Goal: Use online tool/utility: Utilize a website feature to perform a specific function

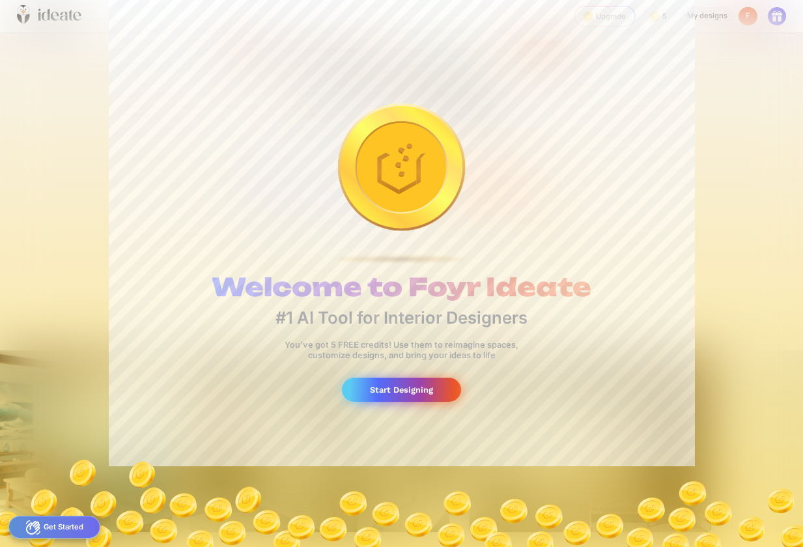
click at [397, 392] on div "Start Designing" at bounding box center [401, 390] width 119 height 24
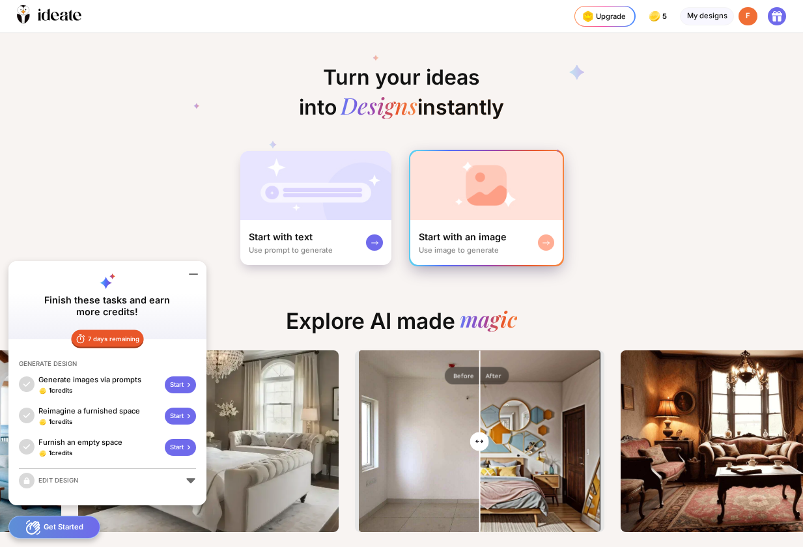
click at [504, 194] on img at bounding box center [486, 185] width 152 height 69
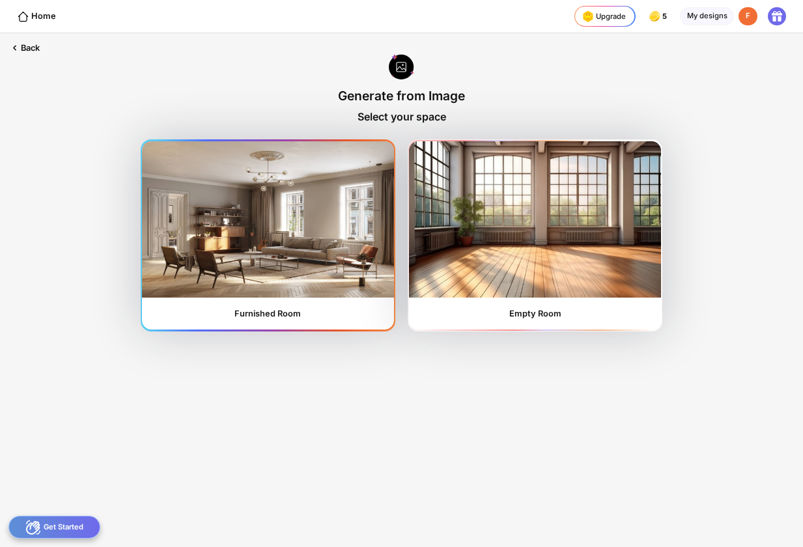
click at [206, 240] on img at bounding box center [267, 219] width 251 height 156
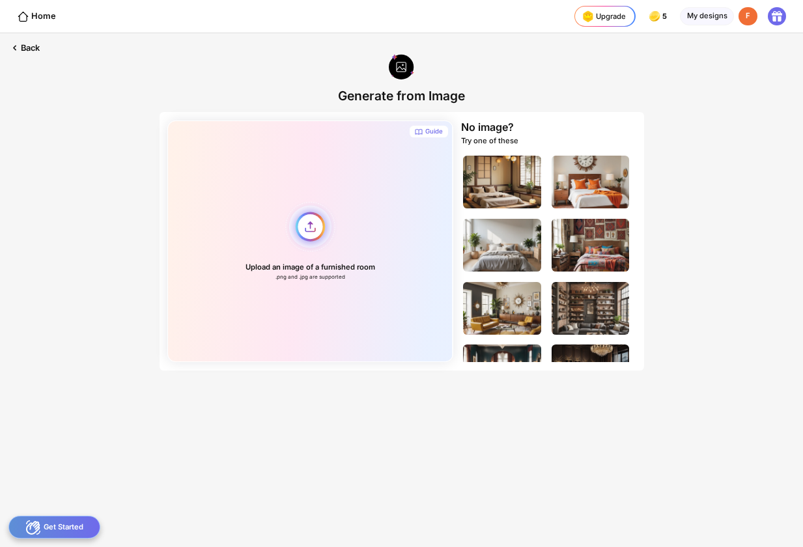
click at [313, 228] on div "Upload an image of a furnished room .png and .jpg are supported" at bounding box center [309, 242] width 285 height 242
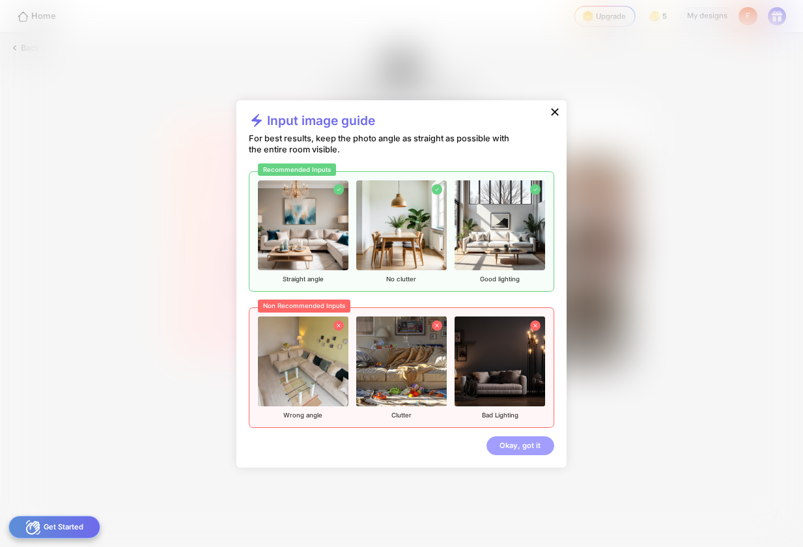
click at [532, 445] on div "Okay, got it" at bounding box center [520, 446] width 67 height 19
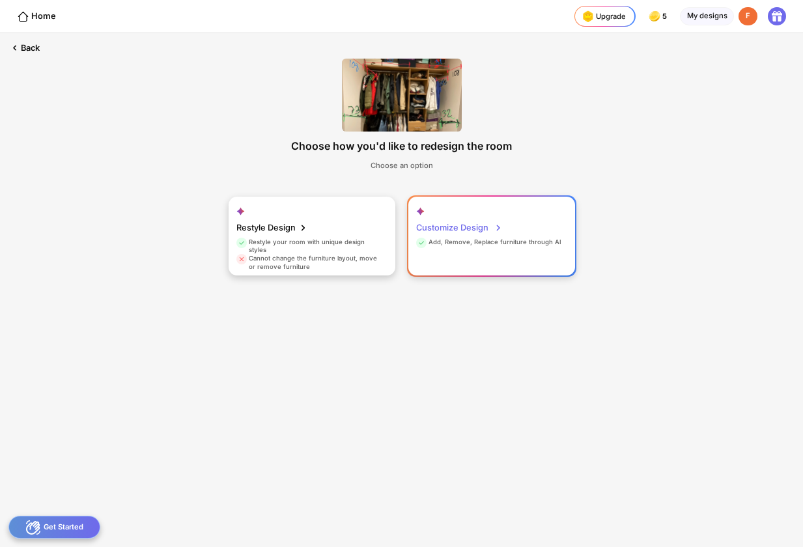
click at [463, 246] on div "Add, Remove, Replace furniture through AI" at bounding box center [488, 244] width 145 height 12
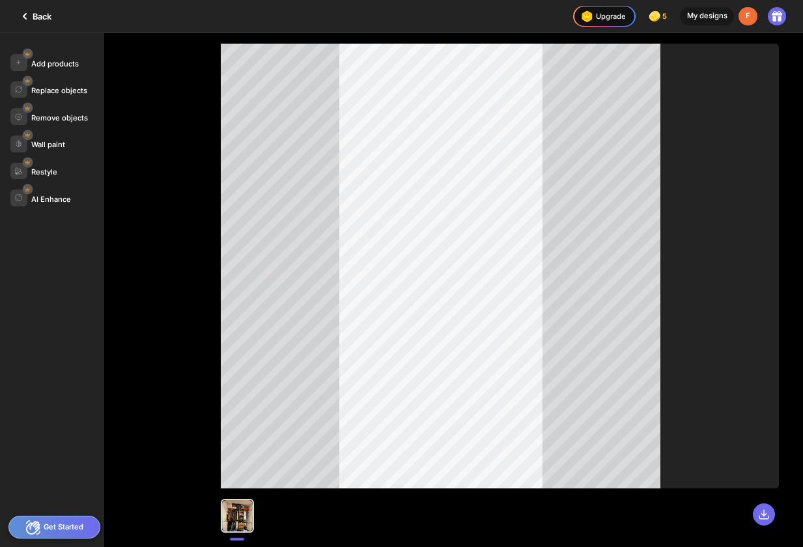
click at [44, 524] on div "Get Started" at bounding box center [54, 527] width 92 height 23
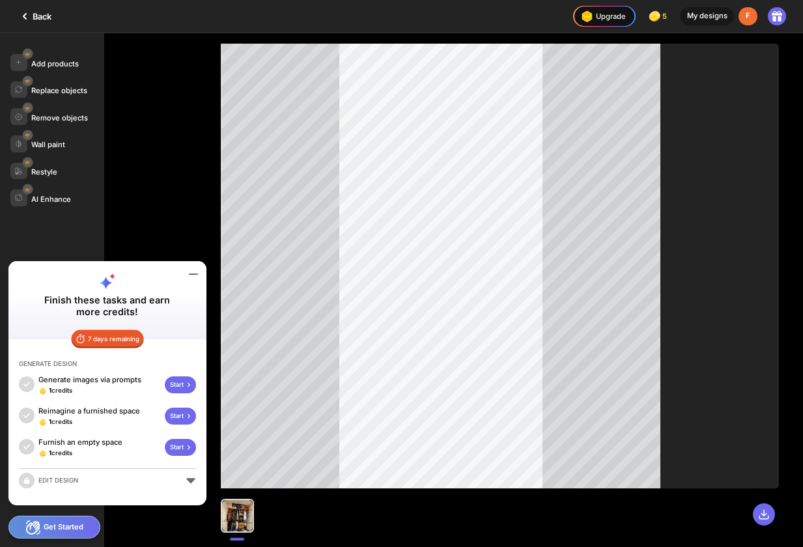
click at [137, 201] on div "Add products Replace objects Remove objects Wall paint Restyle AI Enhance" at bounding box center [98, 290] width 197 height 514
click at [32, 15] on div "Back" at bounding box center [34, 16] width 35 height 16
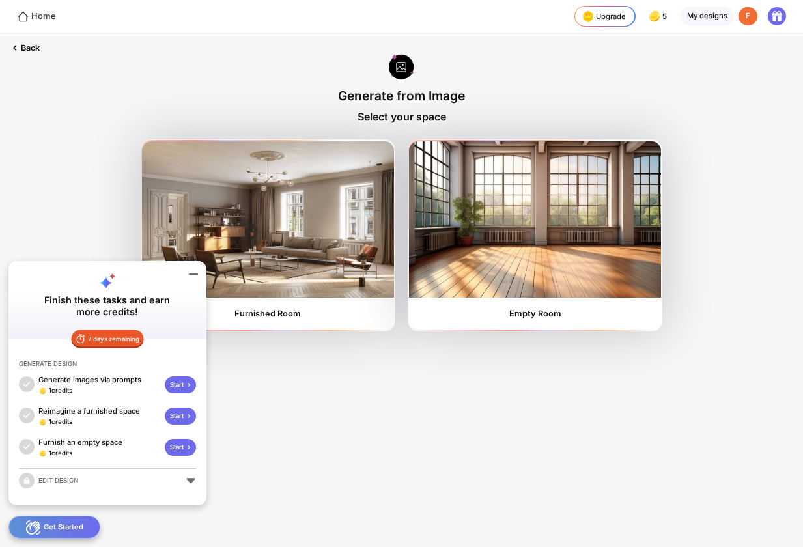
click at [29, 18] on div "Home" at bounding box center [36, 16] width 39 height 12
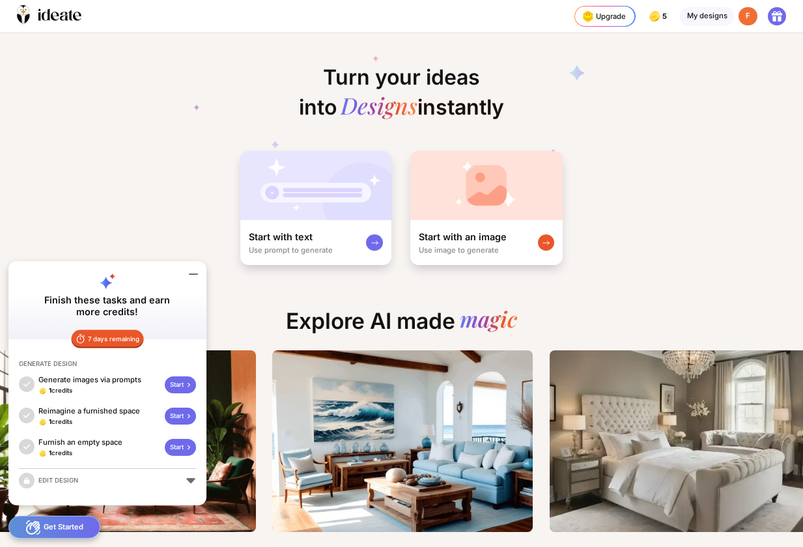
click at [674, 144] on div "Turn your ideas into Designs instantly Start with text Use prompt to generate S…" at bounding box center [401, 149] width 803 height 233
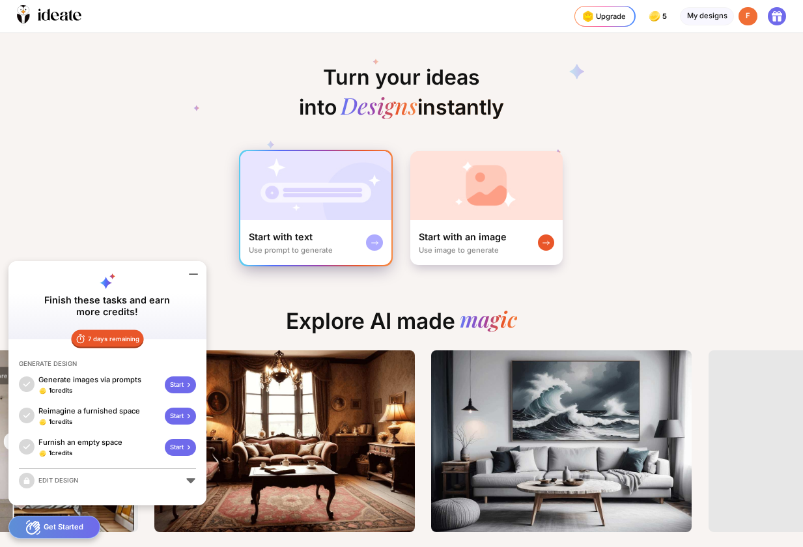
click at [277, 200] on img at bounding box center [315, 185] width 151 height 69
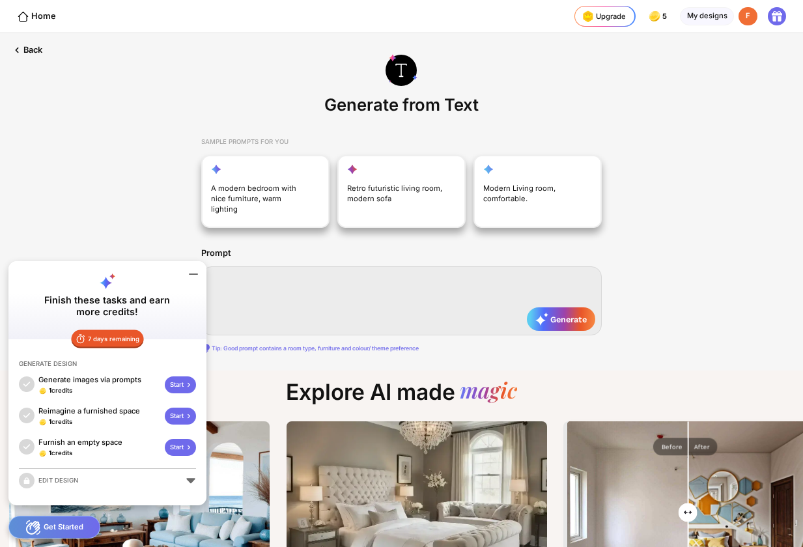
click at [383, 276] on textarea at bounding box center [401, 300] width 400 height 69
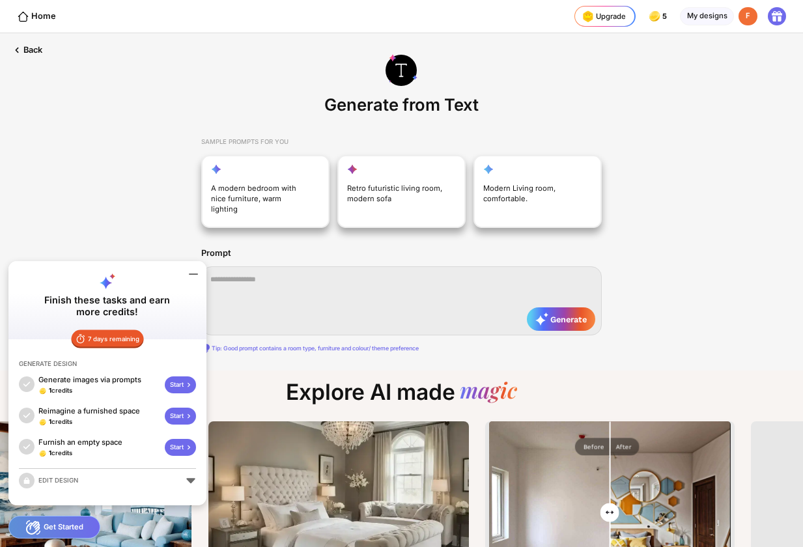
click at [188, 274] on icon at bounding box center [194, 274] width 16 height 16
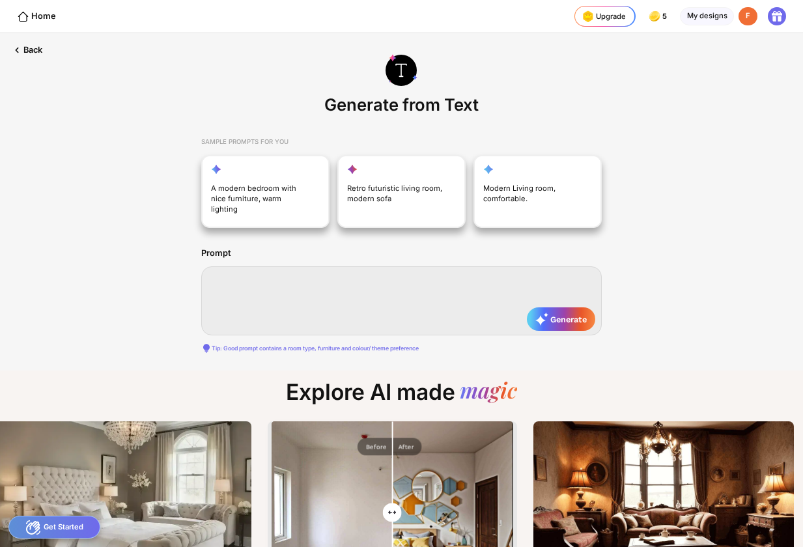
paste textarea "**********"
type textarea "**********"
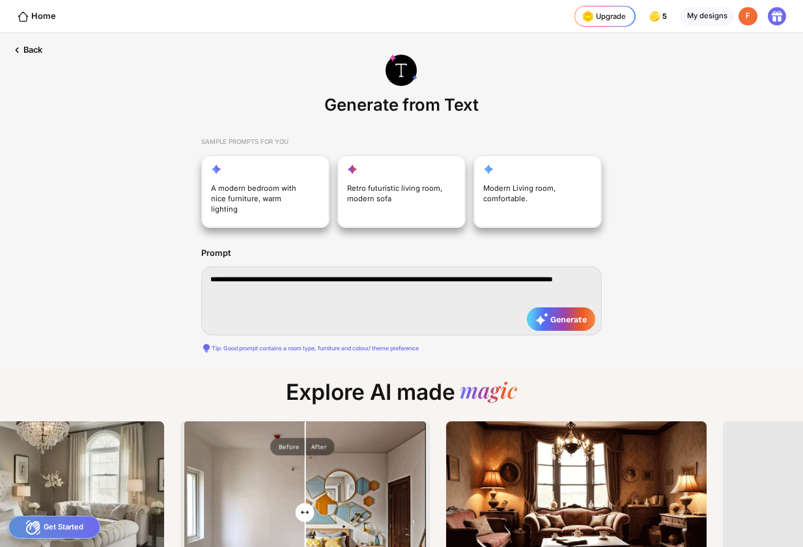
drag, startPoint x: 347, startPoint y: 283, endPoint x: 128, endPoint y: 244, distance: 221.7
click at [128, 244] on div "**********" at bounding box center [401, 201] width 803 height 337
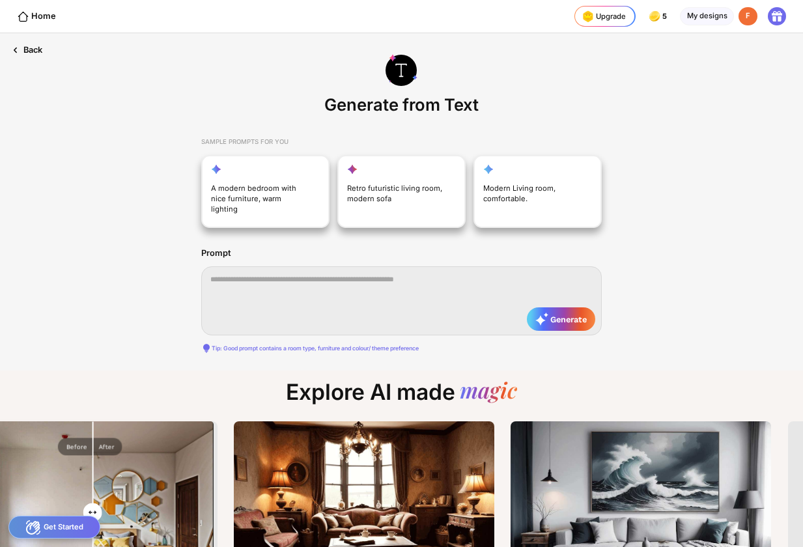
click at [23, 50] on div "Back" at bounding box center [26, 50] width 53 height 34
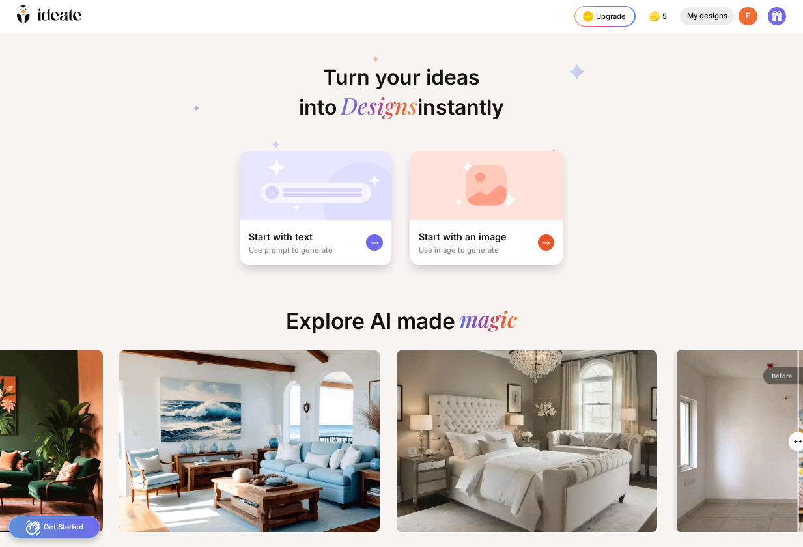
click at [719, 15] on div "My designs" at bounding box center [707, 16] width 54 height 19
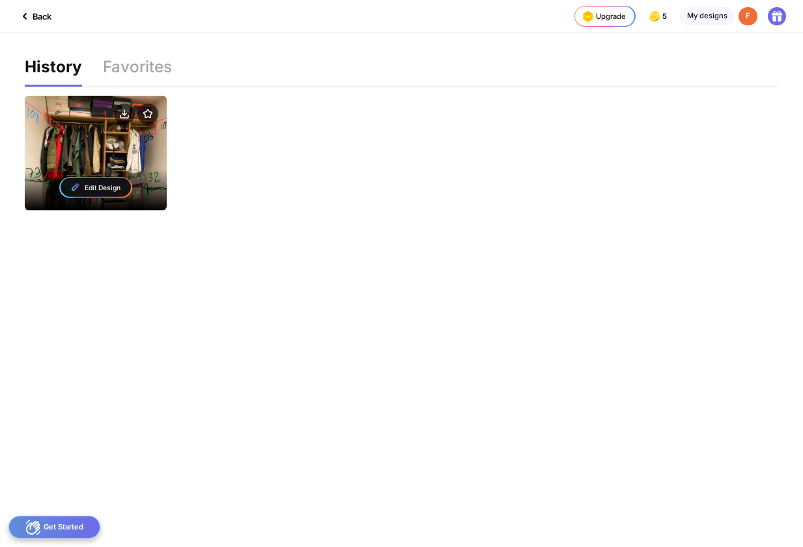
click at [81, 161] on div "Edit Design" at bounding box center [95, 153] width 141 height 115
click at [94, 187] on div "Edit Design" at bounding box center [96, 187] width 71 height 19
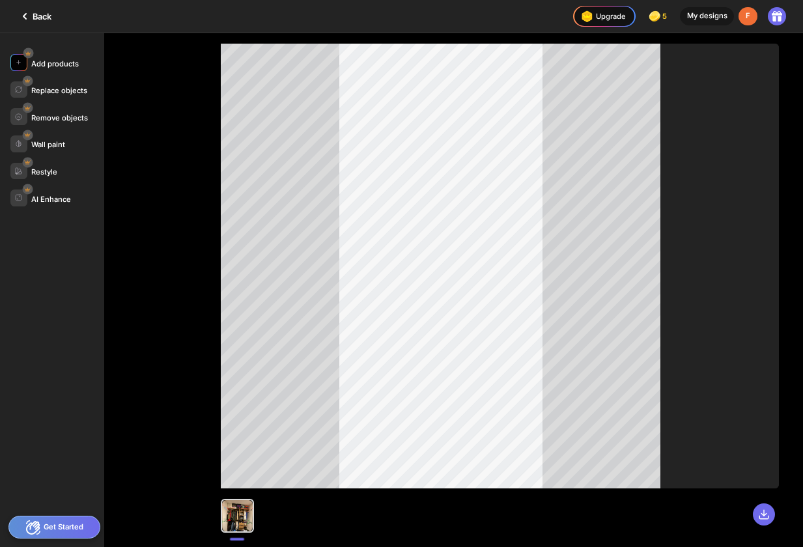
click at [61, 63] on div "Add products" at bounding box center [55, 63] width 48 height 9
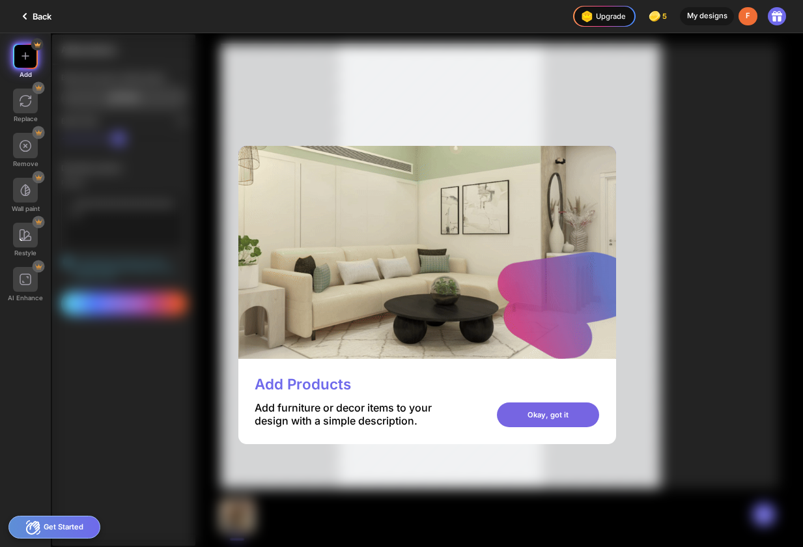
click at [599, 414] on div "Okay, got it" at bounding box center [548, 415] width 102 height 25
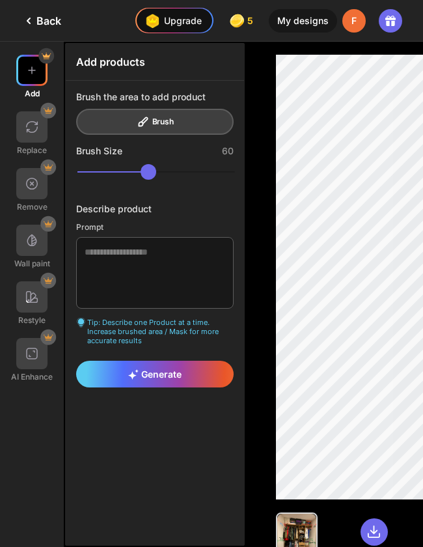
drag, startPoint x: 803, startPoint y: 134, endPoint x: 132, endPoint y: 65, distance: 674.0
click at [132, 65] on div "Add products" at bounding box center [155, 62] width 179 height 37
click at [31, 71] on div at bounding box center [31, 70] width 31 height 31
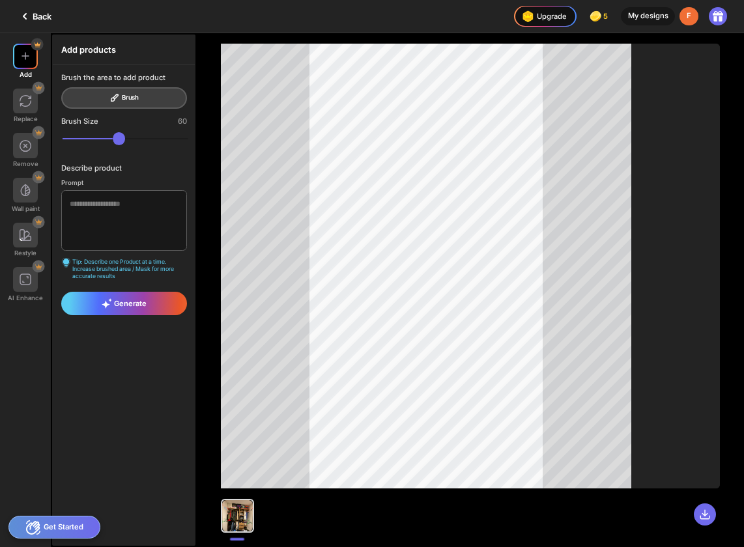
click at [47, 524] on div "Get Started" at bounding box center [54, 527] width 92 height 23
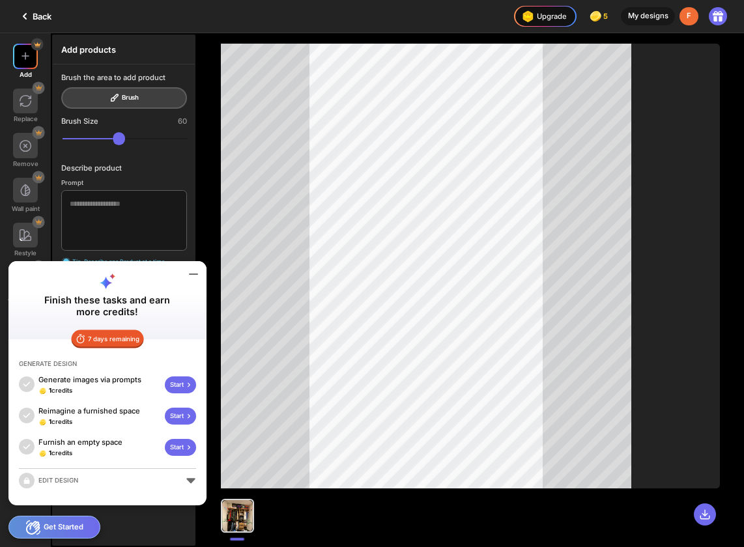
click at [192, 482] on div "EDIT DESIGN" at bounding box center [107, 481] width 177 height 16
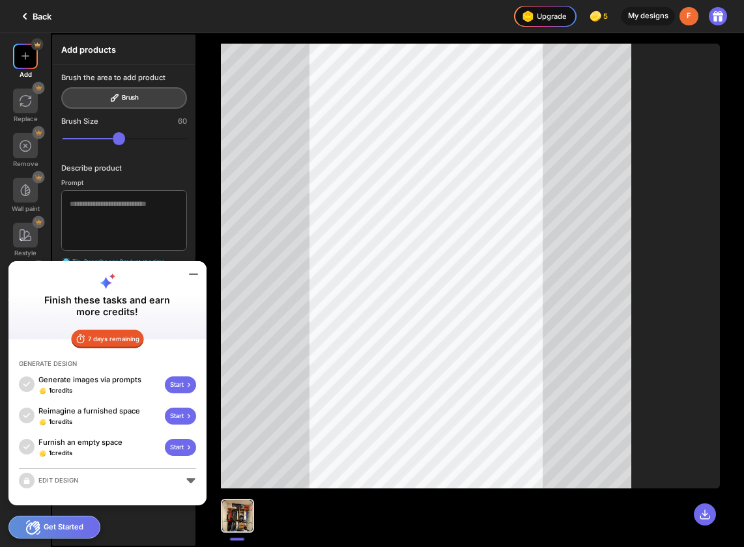
click at [192, 482] on div "EDIT DESIGN" at bounding box center [107, 481] width 177 height 16
click at [440, 14] on div at bounding box center [283, 16] width 422 height 33
click at [103, 9] on div at bounding box center [283, 16] width 422 height 33
click at [197, 275] on icon at bounding box center [194, 274] width 16 height 16
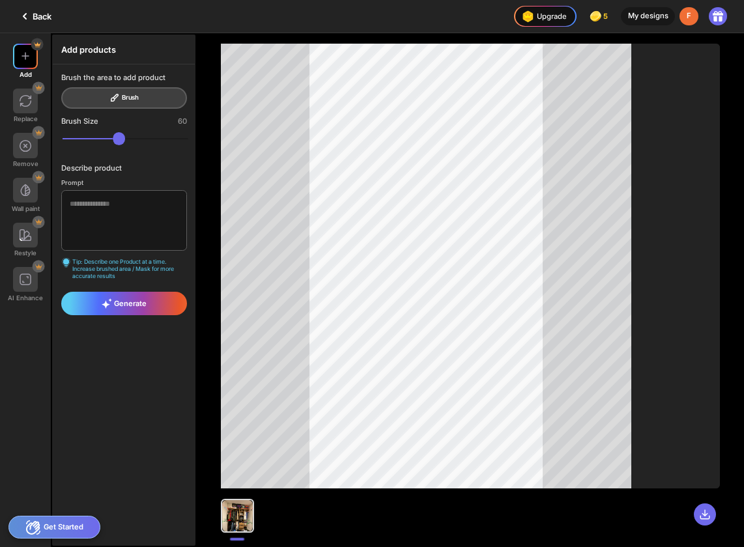
click at [39, 18] on div "Back" at bounding box center [34, 16] width 35 height 16
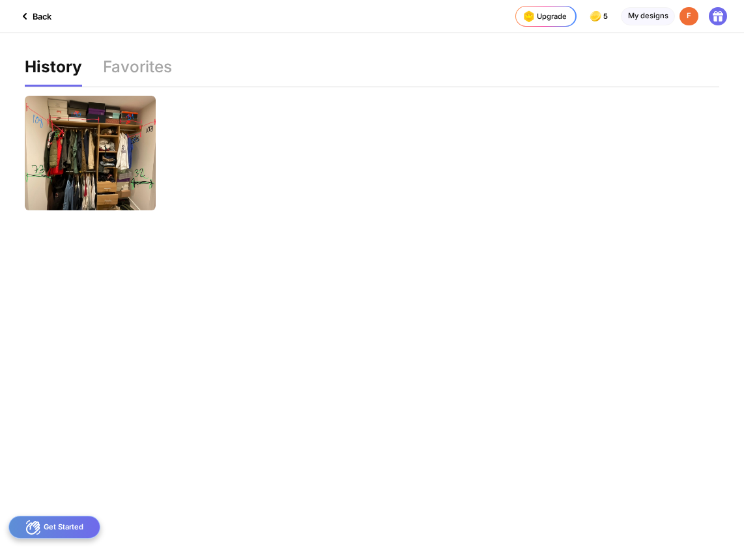
click at [36, 19] on div "Back" at bounding box center [34, 16] width 35 height 16
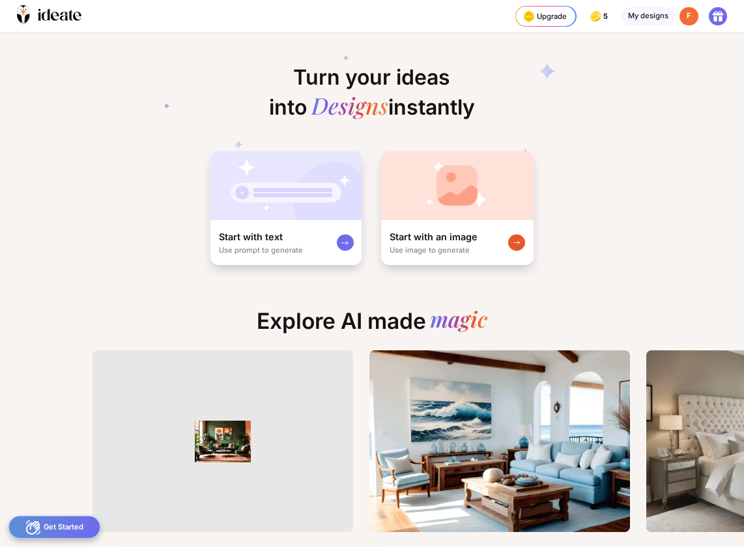
scroll to position [0, 25]
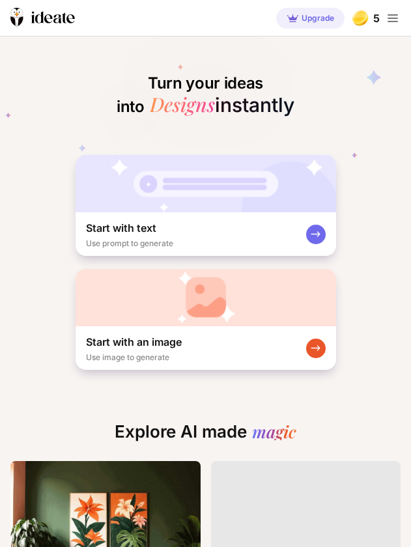
click at [395, 17] on icon at bounding box center [393, 18] width 16 height 16
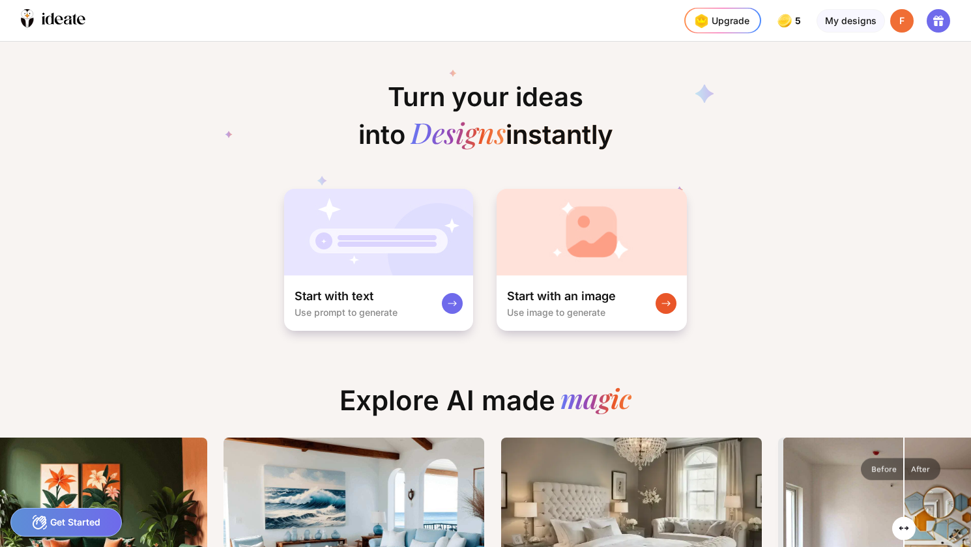
scroll to position [0, 171]
